Goal: Communication & Community: Answer question/provide support

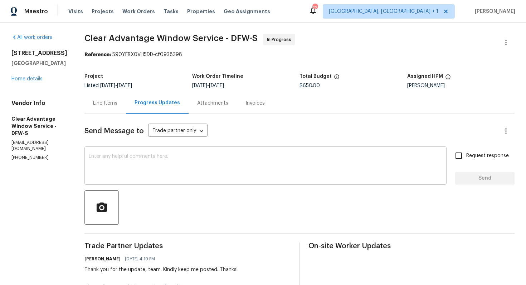
click at [150, 173] on textarea at bounding box center [265, 166] width 353 height 25
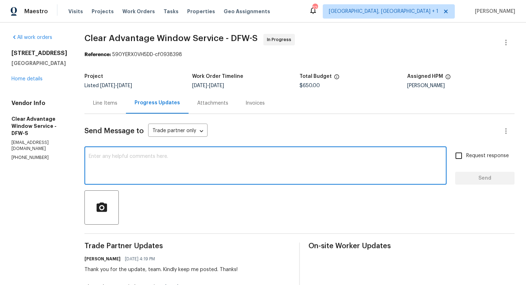
click at [128, 168] on textarea at bounding box center [265, 166] width 353 height 25
paste textarea "Hi team, could you please provide an update on the status of the work order? Th…"
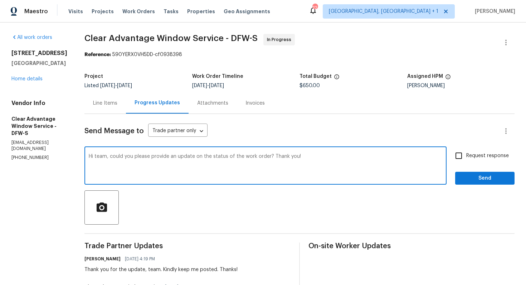
type textarea "Hi team, could you please provide an update on the status of the work order? Th…"
click at [460, 158] on input "Request response" at bounding box center [458, 155] width 15 height 15
checkbox input "true"
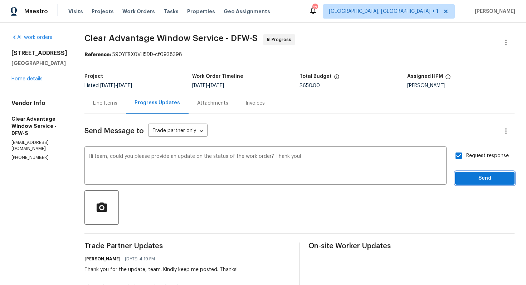
click at [477, 182] on span "Send" at bounding box center [485, 178] width 48 height 9
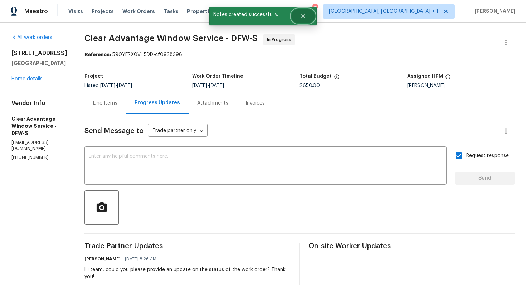
click at [304, 15] on icon "Close" at bounding box center [303, 16] width 4 height 4
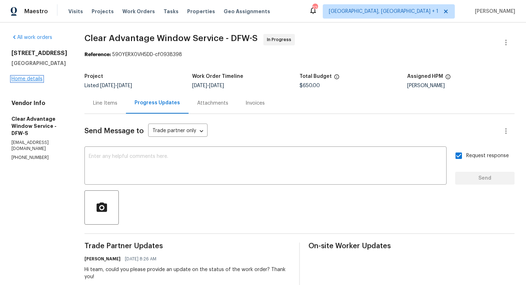
click at [36, 82] on link "Home details" at bounding box center [26, 79] width 31 height 5
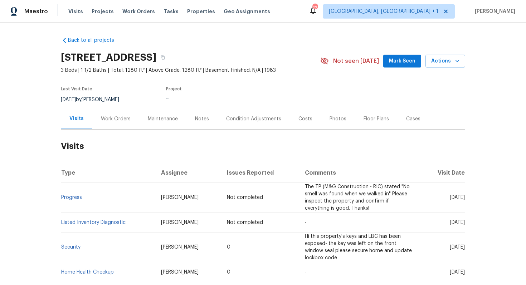
click at [118, 123] on div "Work Orders" at bounding box center [115, 118] width 47 height 21
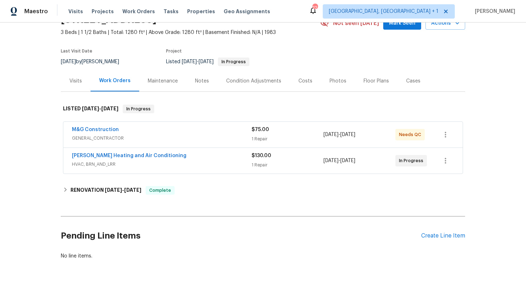
scroll to position [38, 0]
click at [71, 79] on div "Visits" at bounding box center [75, 80] width 13 height 7
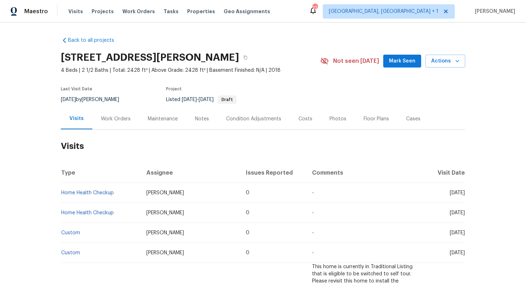
click at [108, 118] on div "Work Orders" at bounding box center [116, 119] width 30 height 7
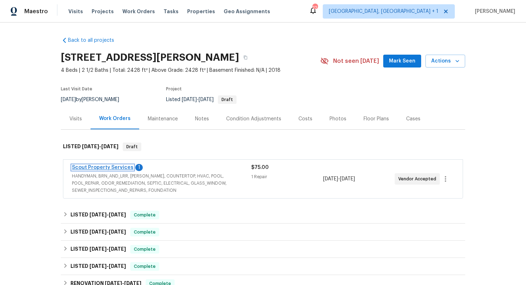
click at [81, 168] on link "Scout Property Services" at bounding box center [103, 167] width 62 height 5
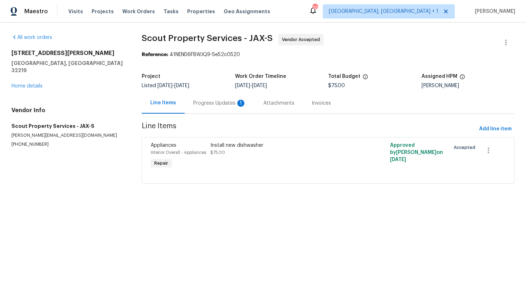
click at [230, 108] on div "Progress Updates 1" at bounding box center [220, 103] width 70 height 21
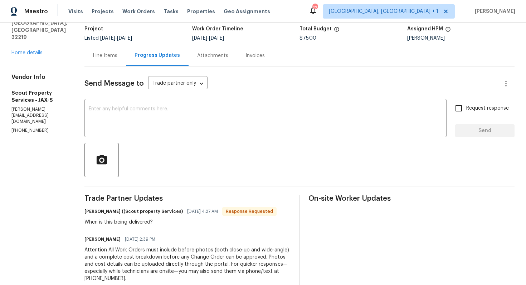
scroll to position [53, 0]
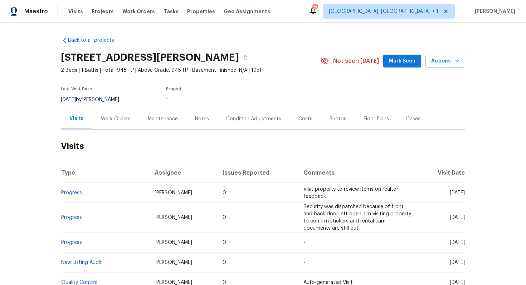
click at [112, 128] on div "Work Orders" at bounding box center [115, 118] width 47 height 21
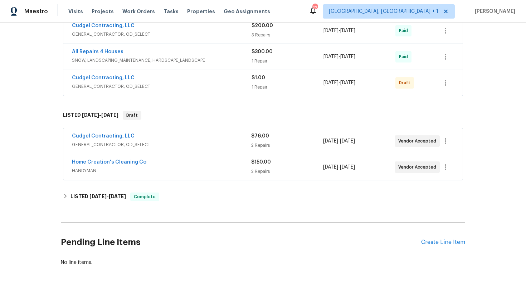
scroll to position [461, 0]
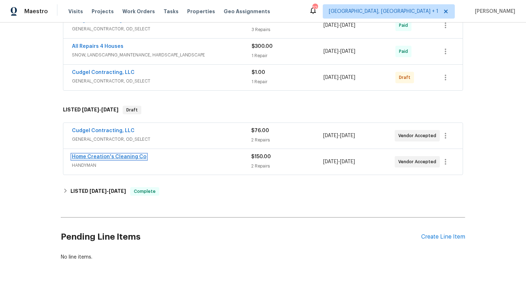
click at [114, 157] on link "Home Creation's Cleaning Co" at bounding box center [109, 157] width 74 height 5
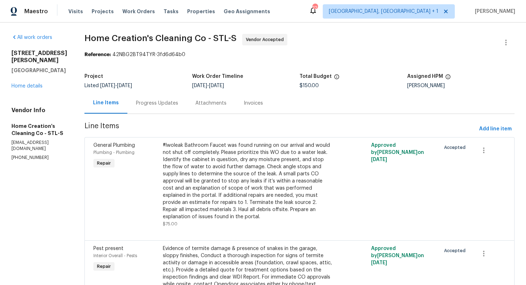
click at [166, 101] on div "Progress Updates" at bounding box center [157, 103] width 42 height 7
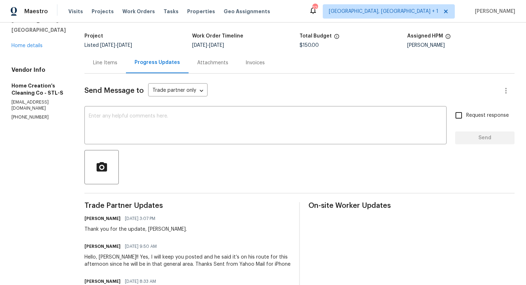
scroll to position [13, 0]
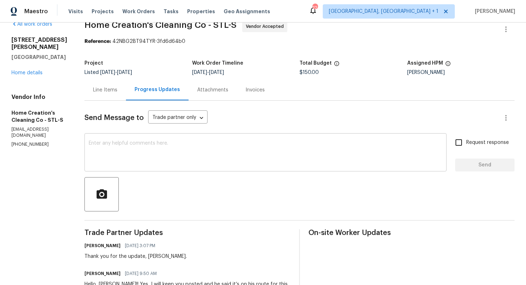
click at [192, 152] on textarea at bounding box center [265, 153] width 353 height 25
paste textarea "Hi team, do we have an update on the progression status of the work order? Plea…"
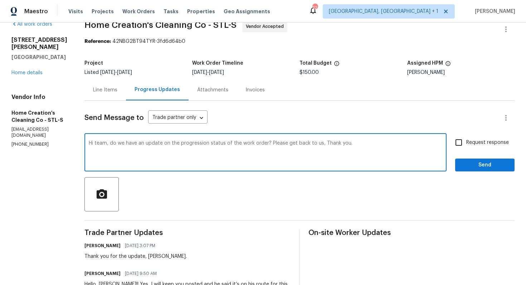
click at [152, 257] on div "Thank you for the update, Elizabeth." at bounding box center [135, 256] width 102 height 7
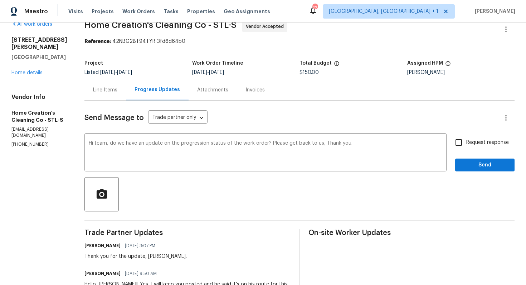
click at [152, 257] on div "Thank you for the update, Elizabeth." at bounding box center [135, 256] width 102 height 7
copy div "Elizabeth"
click at [97, 143] on textarea "Hi team, do we have an update on the progression status of the work order? Plea…" at bounding box center [265, 153] width 353 height 25
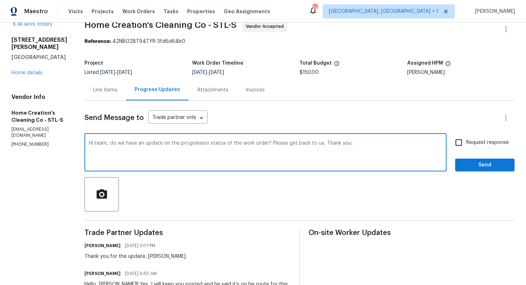
paste textarea "Elizabeth"
drag, startPoint x: 274, startPoint y: 143, endPoint x: 325, endPoint y: 144, distance: 50.8
click at [325, 144] on textarea "Hi Elizabeth, do we have an update on the progression status of the work order?…" at bounding box center [265, 153] width 353 height 25
click at [316, 145] on textarea "Hi Elizabeth, do we have an update on the progression status of the work order?…" at bounding box center [265, 153] width 353 height 25
type textarea "Hi Elizabeth, do we have an update on the progression status of the work order?…"
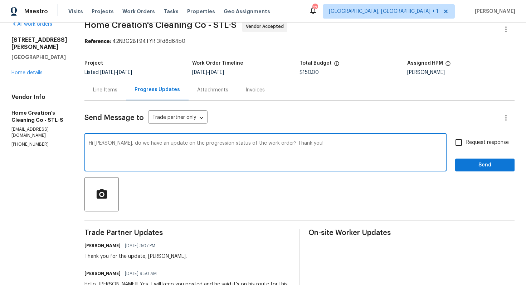
click at [472, 133] on div "Send Message to Trade partner only Trade partner only ​ Hi Elizabeth, do we hav…" at bounding box center [299, 287] width 430 height 372
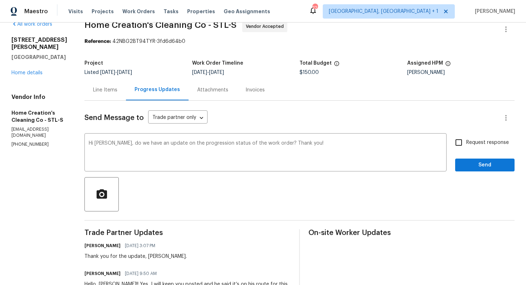
click at [462, 141] on input "Request response" at bounding box center [458, 142] width 15 height 15
checkbox input "true"
click at [473, 165] on span "Send" at bounding box center [485, 165] width 48 height 9
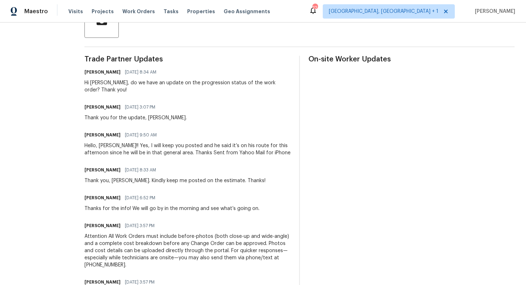
scroll to position [0, 0]
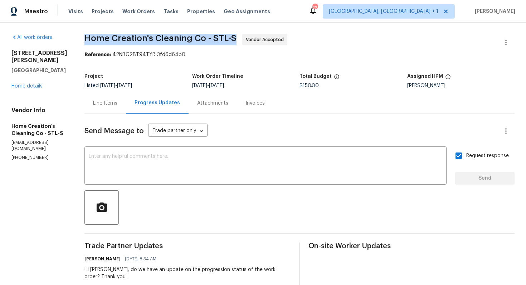
drag, startPoint x: 83, startPoint y: 38, endPoint x: 236, endPoint y: 38, distance: 152.4
click at [236, 38] on span "Home Creation's Cleaning Co - STL-S Vendor Accepted" at bounding box center [290, 42] width 413 height 17
copy span "Home Creation's Cleaning Co - STL-S"
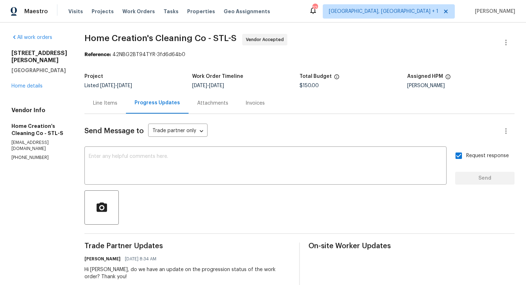
click at [156, 81] on div "Project" at bounding box center [138, 78] width 108 height 9
click at [27, 84] on link "Home details" at bounding box center [26, 86] width 31 height 5
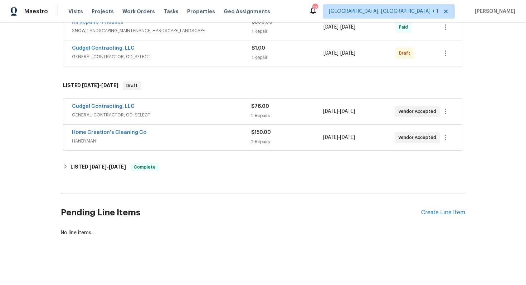
scroll to position [479, 0]
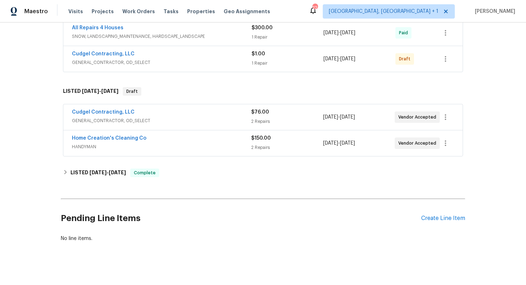
click at [150, 112] on div "Cudgel Contracting, LLC" at bounding box center [161, 113] width 179 height 9
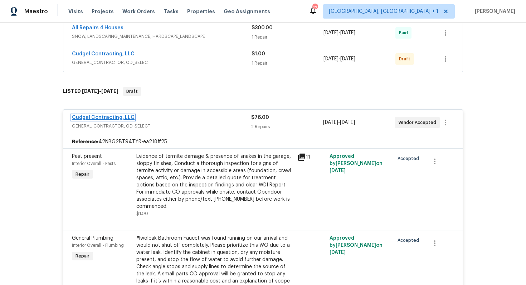
click at [95, 116] on link "Cudgel Contracting, LLC" at bounding box center [103, 117] width 63 height 5
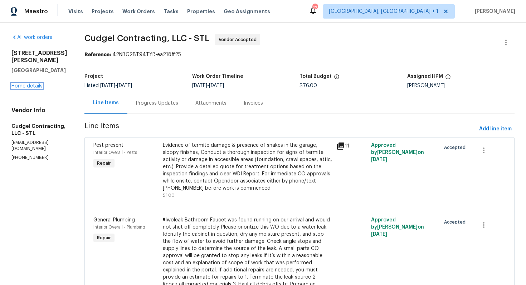
click at [29, 84] on link "Home details" at bounding box center [26, 86] width 31 height 5
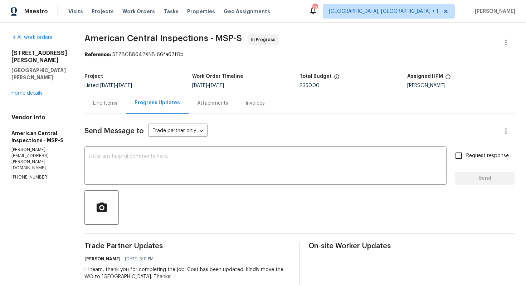
click at [105, 104] on div "Line Items" at bounding box center [105, 103] width 24 height 7
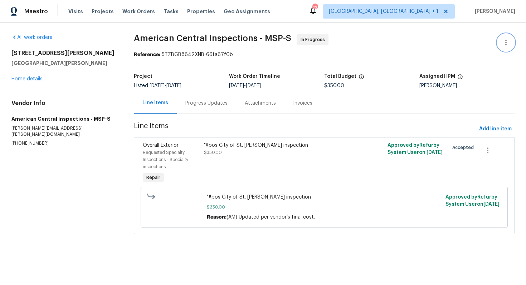
click at [505, 37] on button "button" at bounding box center [505, 42] width 17 height 17
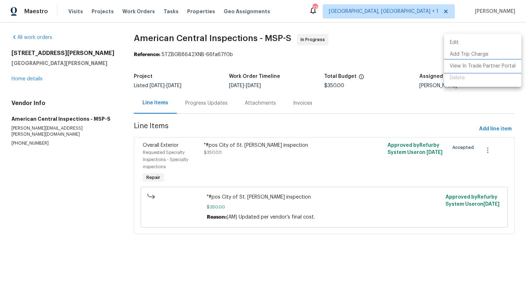
click at [465, 65] on li "View In Trade Partner Portal" at bounding box center [482, 66] width 77 height 12
click at [338, 57] on div at bounding box center [263, 142] width 526 height 285
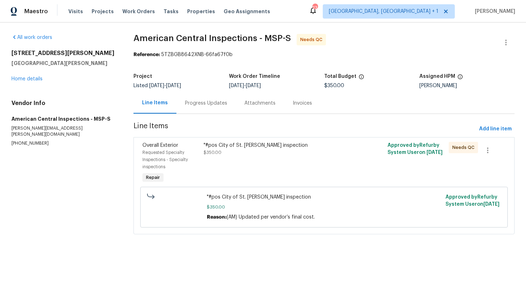
click at [209, 106] on div "Progress Updates" at bounding box center [206, 103] width 42 height 7
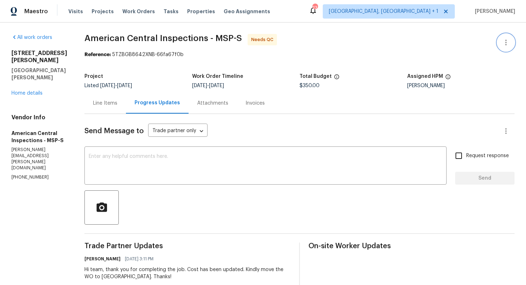
click at [513, 44] on button "button" at bounding box center [505, 42] width 17 height 17
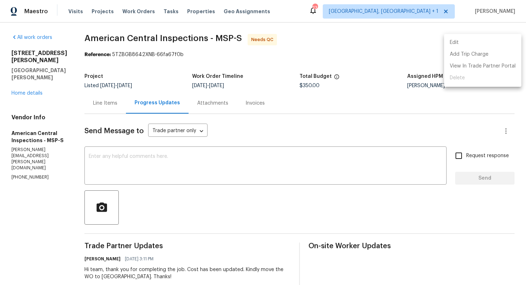
click at [470, 43] on li "Edit" at bounding box center [482, 43] width 77 height 12
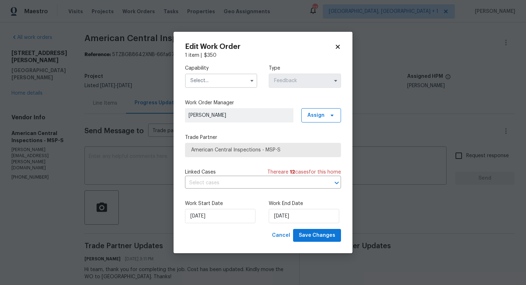
click at [218, 84] on input "text" at bounding box center [221, 81] width 72 height 14
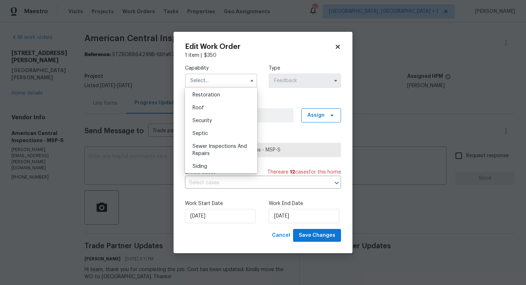
scroll to position [731, 0]
click at [212, 108] on div "Security" at bounding box center [221, 107] width 69 height 13
type input "Security"
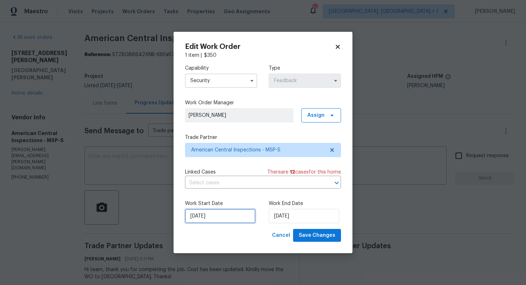
click at [228, 219] on input "18/09/2025" at bounding box center [220, 216] width 70 height 14
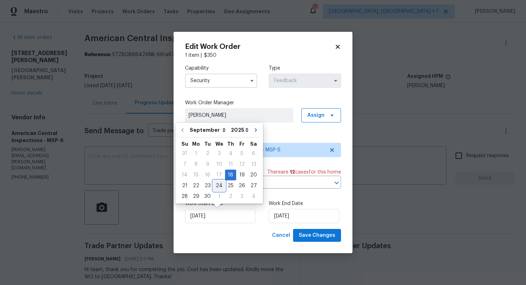
click at [215, 189] on div "24" at bounding box center [219, 186] width 12 height 10
type input "24/09/2025"
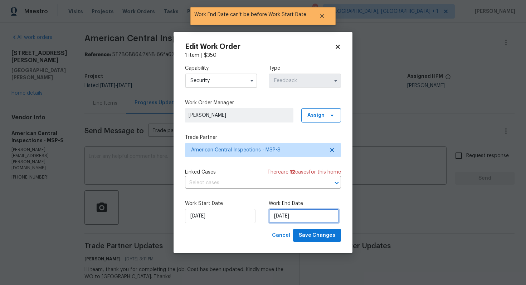
click at [286, 213] on input "24/09/2025" at bounding box center [304, 216] width 70 height 14
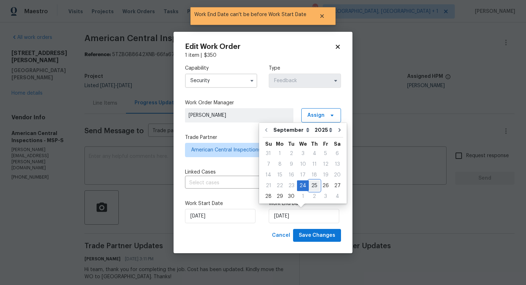
click at [313, 187] on div "25" at bounding box center [314, 186] width 11 height 10
type input "25/09/2025"
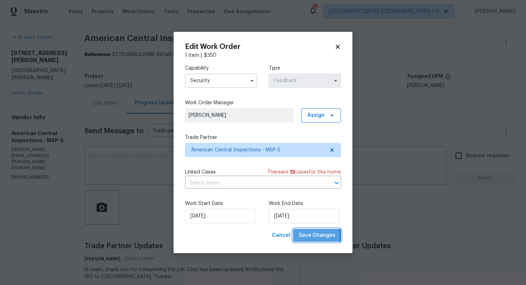
click at [316, 236] on span "Save Changes" at bounding box center [317, 235] width 36 height 9
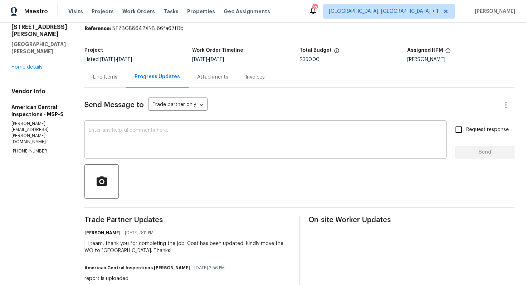
scroll to position [0, 0]
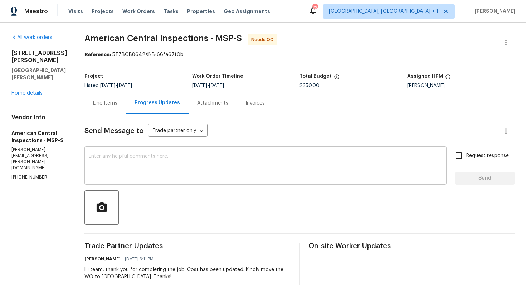
click at [146, 169] on textarea at bounding box center [265, 166] width 353 height 25
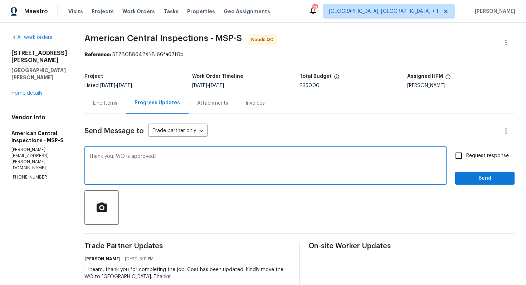
type textarea "Thank you, WO is approved.!"
click at [475, 178] on span "Send" at bounding box center [485, 178] width 48 height 9
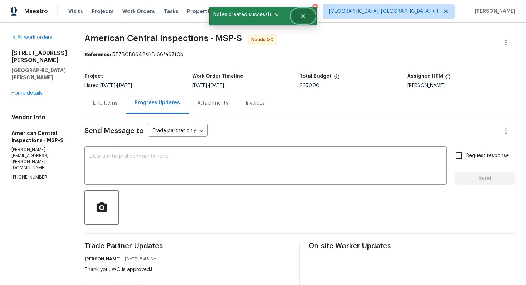
click at [303, 23] on button "Close" at bounding box center [303, 16] width 24 height 14
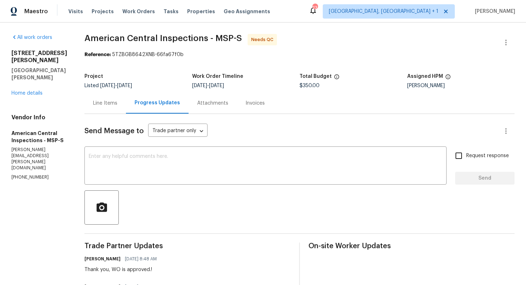
click at [103, 103] on div "Line Items" at bounding box center [105, 103] width 24 height 7
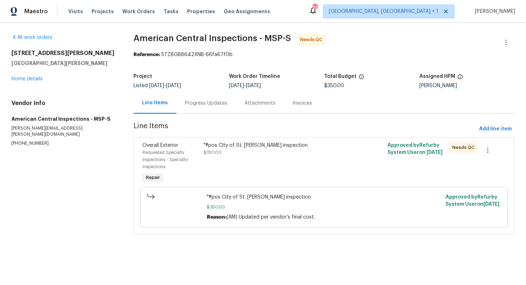
click at [205, 102] on div "Progress Updates" at bounding box center [206, 103] width 42 height 7
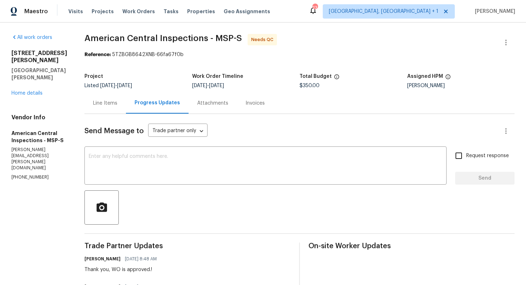
click at [103, 103] on div "Line Items" at bounding box center [105, 103] width 24 height 7
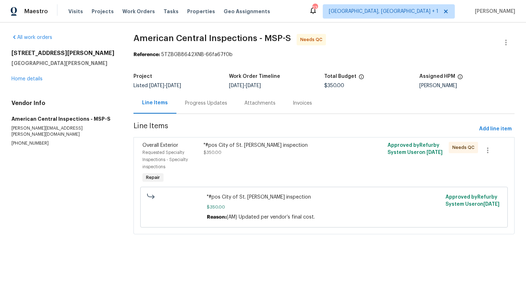
click at [254, 146] on div ""#pos City of St. Paul TISH inspection" at bounding box center [278, 145] width 149 height 7
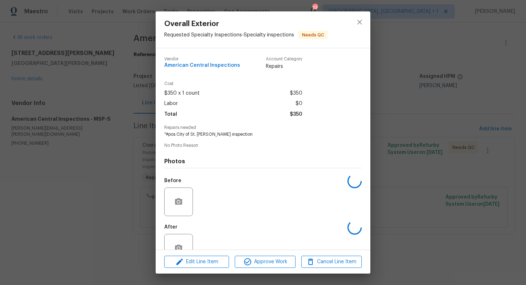
scroll to position [20, 0]
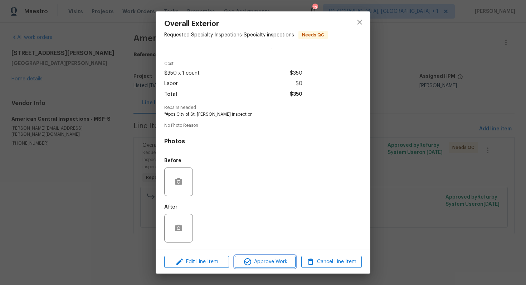
click at [255, 265] on span "Approve Work" at bounding box center [265, 262] width 56 height 9
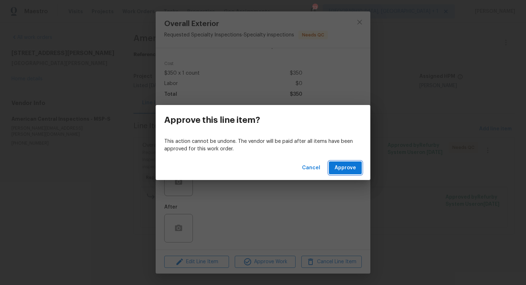
click at [346, 170] on span "Approve" at bounding box center [344, 168] width 21 height 9
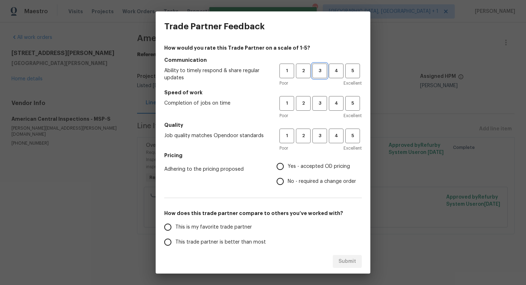
click at [322, 74] on span "3" at bounding box center [319, 71] width 13 height 8
click at [322, 102] on span "3" at bounding box center [319, 103] width 13 height 8
click at [321, 138] on span "3" at bounding box center [319, 136] width 13 height 8
click at [308, 177] on label "No - required a change order" at bounding box center [314, 181] width 83 height 15
click at [288, 177] on input "No - required a change order" at bounding box center [280, 181] width 15 height 15
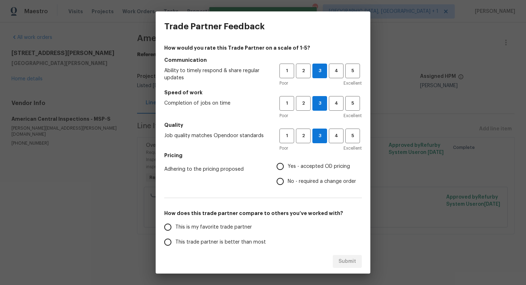
radio input "true"
click at [224, 243] on span "This trade partner is better than most" at bounding box center [220, 243] width 90 height 8
click at [175, 243] on input "This trade partner is better than most" at bounding box center [167, 242] width 15 height 15
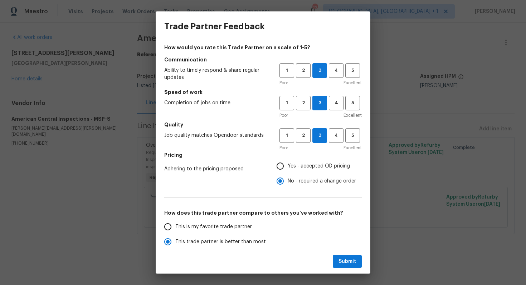
click at [339, 232] on div "This is my favorite trade partner This trade partner is better than most This t…" at bounding box center [262, 257] width 197 height 75
click at [343, 261] on span "Submit" at bounding box center [347, 262] width 18 height 9
radio input "true"
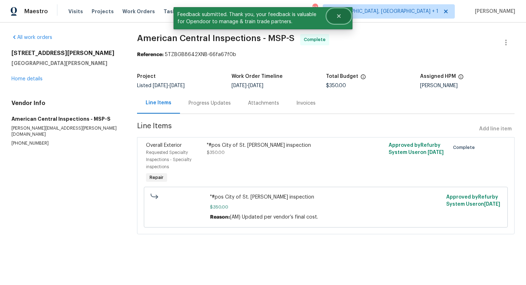
click at [338, 16] on icon "Close" at bounding box center [339, 16] width 4 height 4
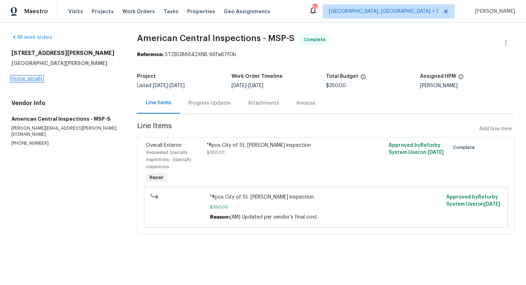
click at [19, 77] on link "Home details" at bounding box center [26, 79] width 31 height 5
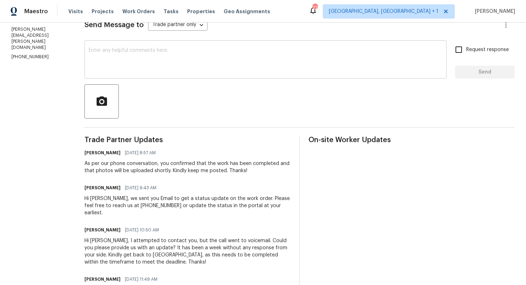
scroll to position [106, 0]
click at [290, 93] on div at bounding box center [299, 101] width 430 height 34
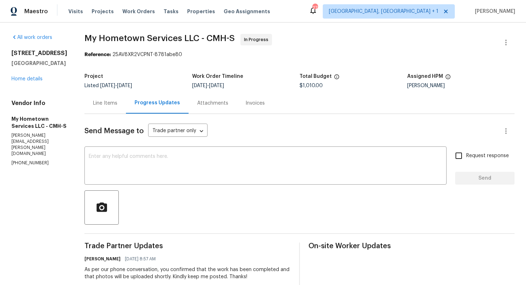
click at [32, 160] on p "[PHONE_NUMBER]" at bounding box center [39, 163] width 56 height 6
copy p "[PHONE_NUMBER]"
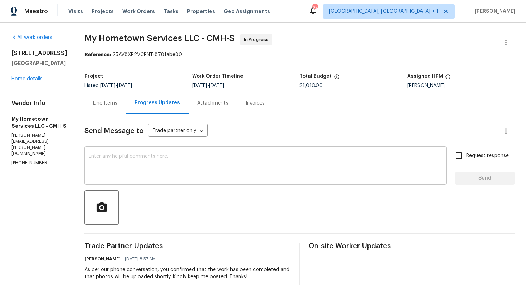
click at [93, 182] on div "x ​" at bounding box center [265, 166] width 362 height 36
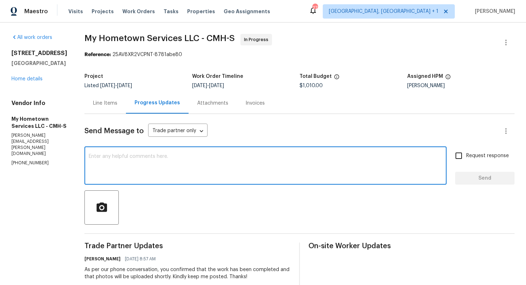
click at [30, 160] on p "[PHONE_NUMBER]" at bounding box center [39, 163] width 56 height 6
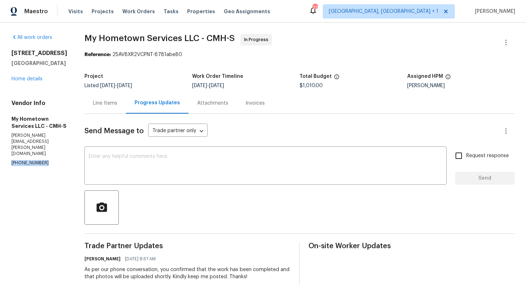
click at [30, 160] on p "[PHONE_NUMBER]" at bounding box center [39, 163] width 56 height 6
copy p "[PHONE_NUMBER]"
click at [266, 74] on div "Project Listed 9/11/2025 - 9/15/2025 Work Order Timeline 9/11/2025 - 9/15/2025 …" at bounding box center [299, 81] width 430 height 23
click at [218, 172] on textarea at bounding box center [265, 166] width 353 height 25
click at [301, 56] on div "Reference: 25AV8XR2VCPNT-8781abe80" at bounding box center [299, 54] width 430 height 7
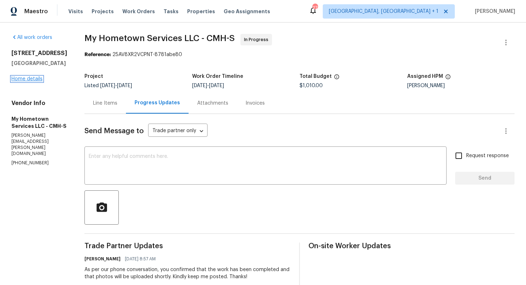
click at [20, 82] on link "Home details" at bounding box center [26, 79] width 31 height 5
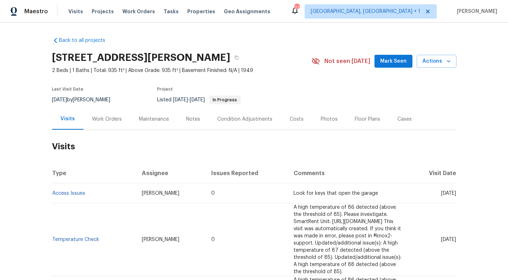
click at [110, 118] on div "Work Orders" at bounding box center [107, 119] width 30 height 7
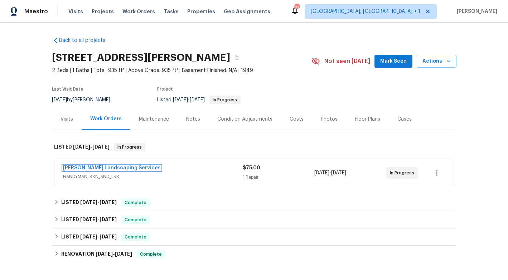
click at [100, 169] on link "[PERSON_NAME] Landscaping Services" at bounding box center [112, 167] width 98 height 5
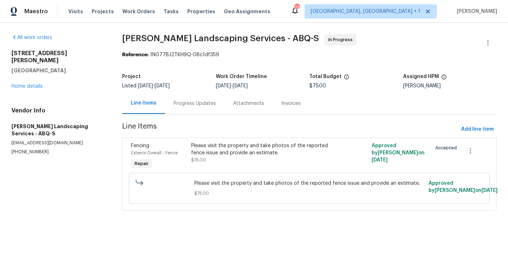
click at [190, 103] on div "Progress Updates" at bounding box center [194, 103] width 42 height 7
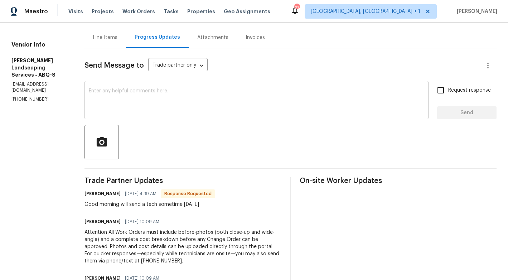
scroll to position [68, 0]
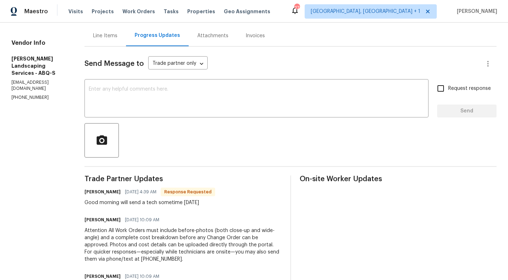
click at [107, 192] on h6 "[PERSON_NAME]" at bounding box center [102, 191] width 36 height 7
copy h6 "[PERSON_NAME]"
click at [183, 93] on textarea at bounding box center [256, 99] width 335 height 25
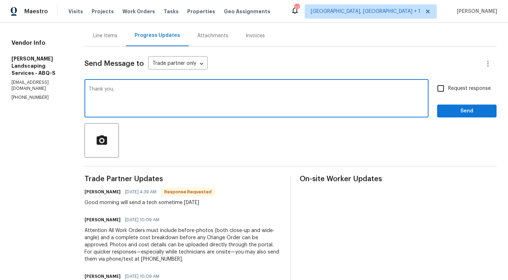
paste textarea "[PERSON_NAME]"
type textarea "Thank you, [PERSON_NAME]. Kindly keep me posted. Thanks!"
click at [471, 108] on span "Send" at bounding box center [466, 111] width 48 height 9
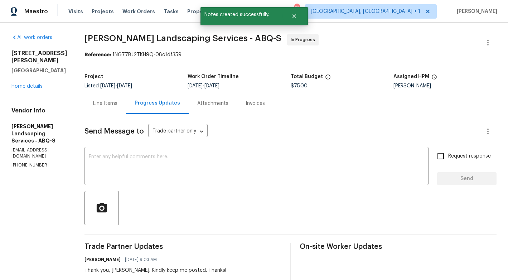
scroll to position [130, 0]
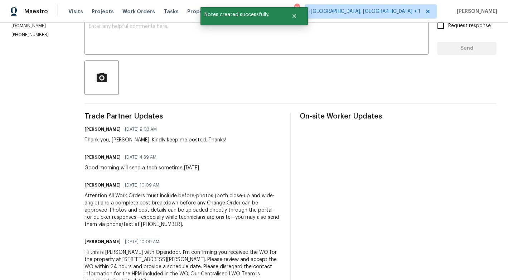
click at [138, 168] on div "Good morning will send a tech sometime [DATE]" at bounding box center [141, 167] width 114 height 7
copy div "Good morning will send a tech sometime [DATE]"
